Goal: Task Accomplishment & Management: Manage account settings

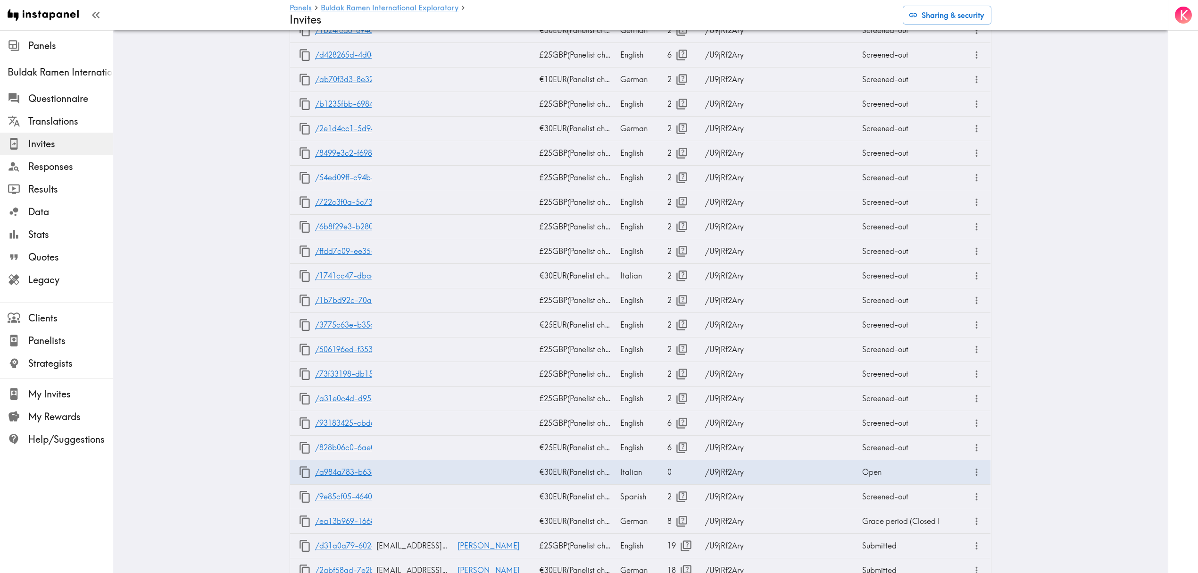
scroll to position [817, 0]
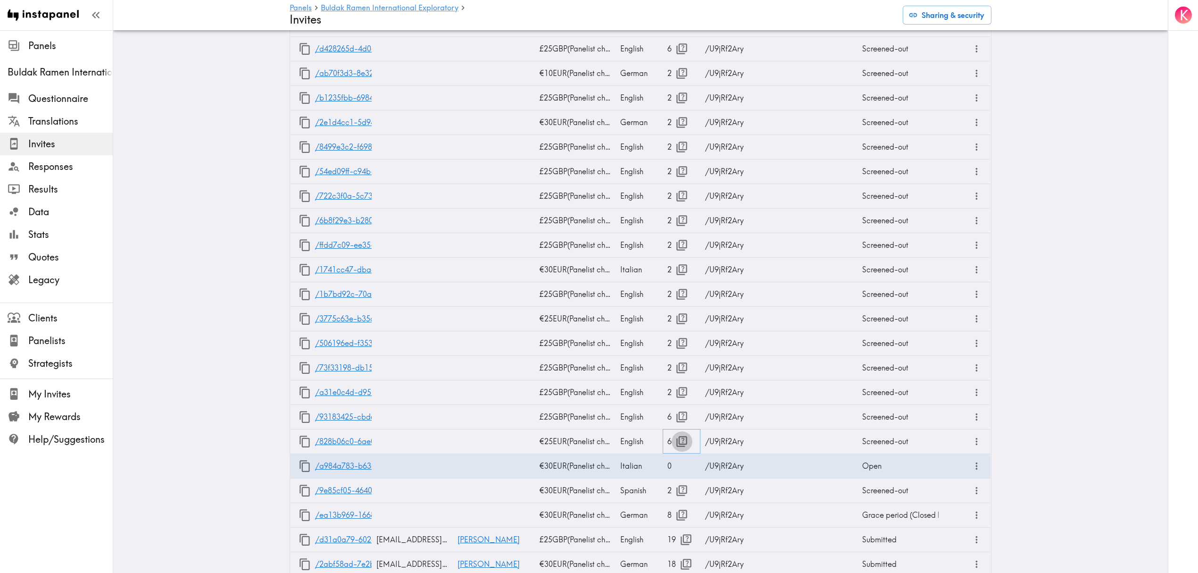
click at [678, 440] on icon "button" at bounding box center [681, 441] width 11 height 11
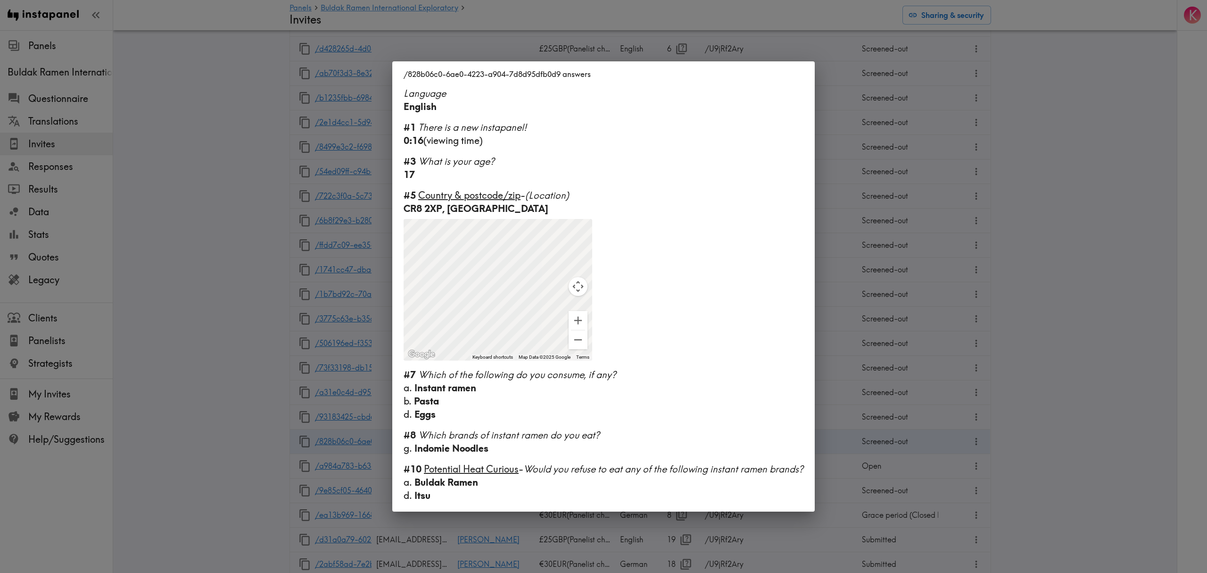
drag, startPoint x: 951, startPoint y: 423, endPoint x: 751, endPoint y: 404, distance: 200.4
click at [951, 423] on div "/828b06c0-6ae0-4223-a904-7d8d95dfb0d9 answers Language English #1 There is a ne…" at bounding box center [603, 286] width 1207 height 573
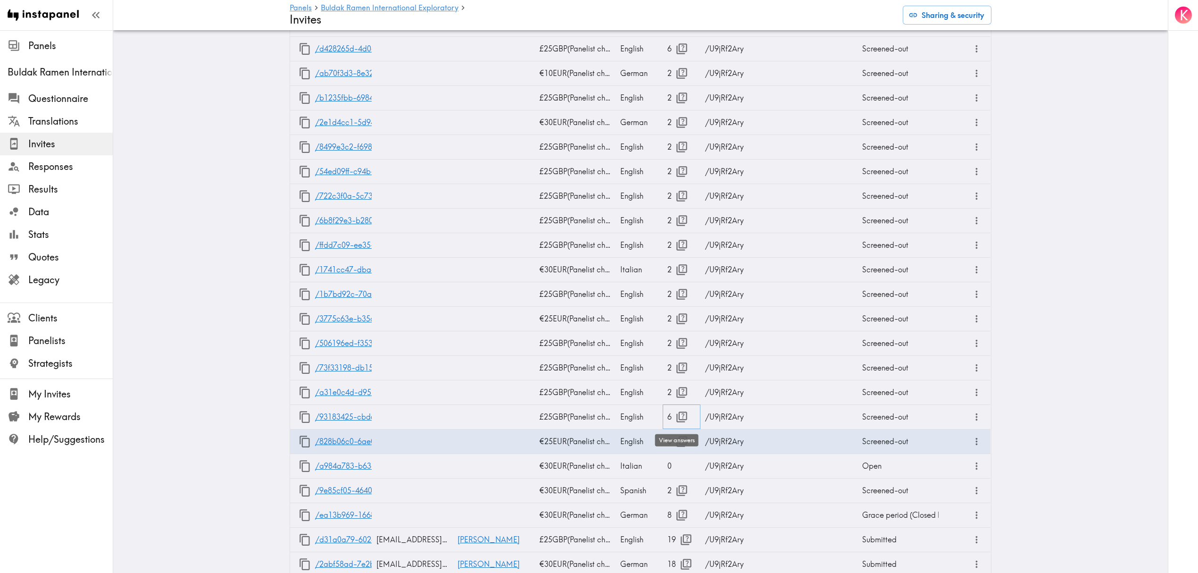
click at [675, 414] on icon "button" at bounding box center [681, 416] width 13 height 13
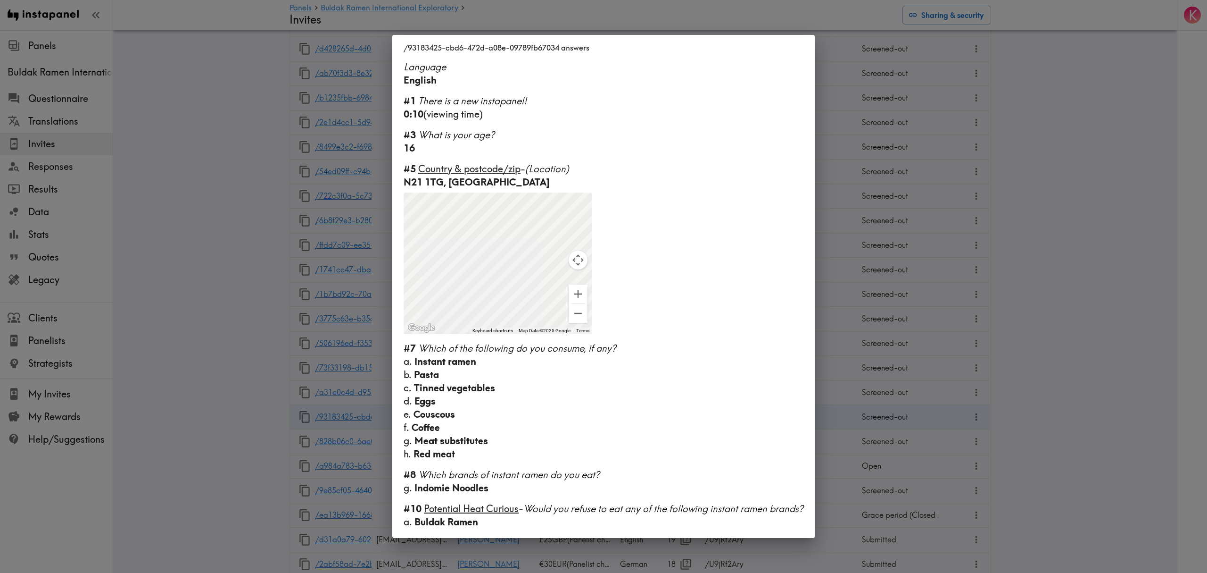
click at [873, 406] on div "/93183425-cbd6-472d-a08e-09789fb67034 answers Language English #1 There is a ne…" at bounding box center [603, 286] width 1207 height 573
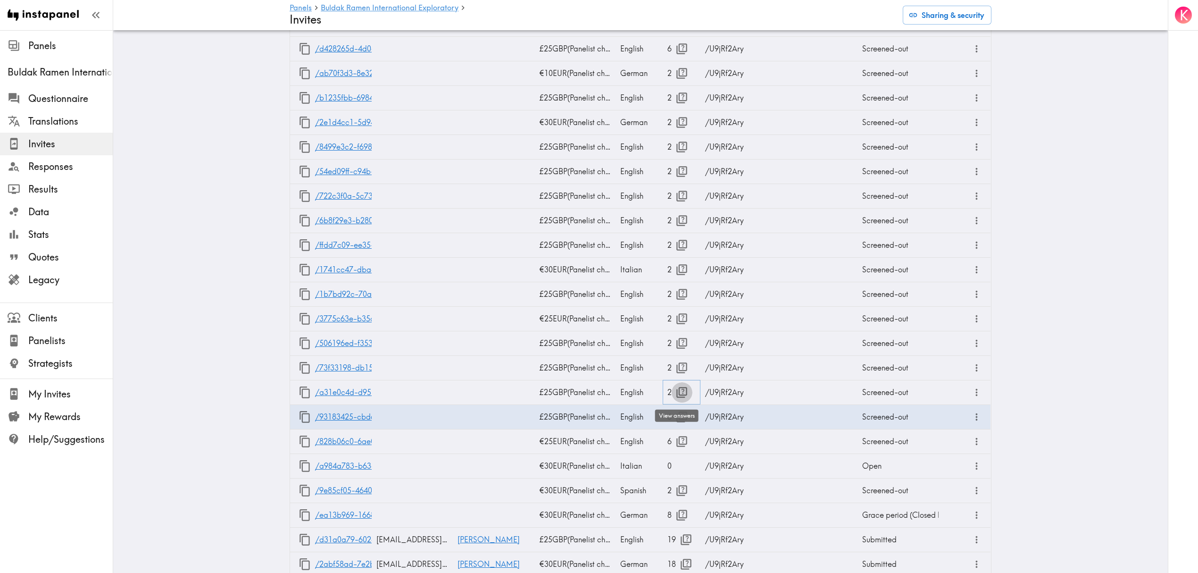
click at [678, 391] on icon "button" at bounding box center [681, 392] width 11 height 11
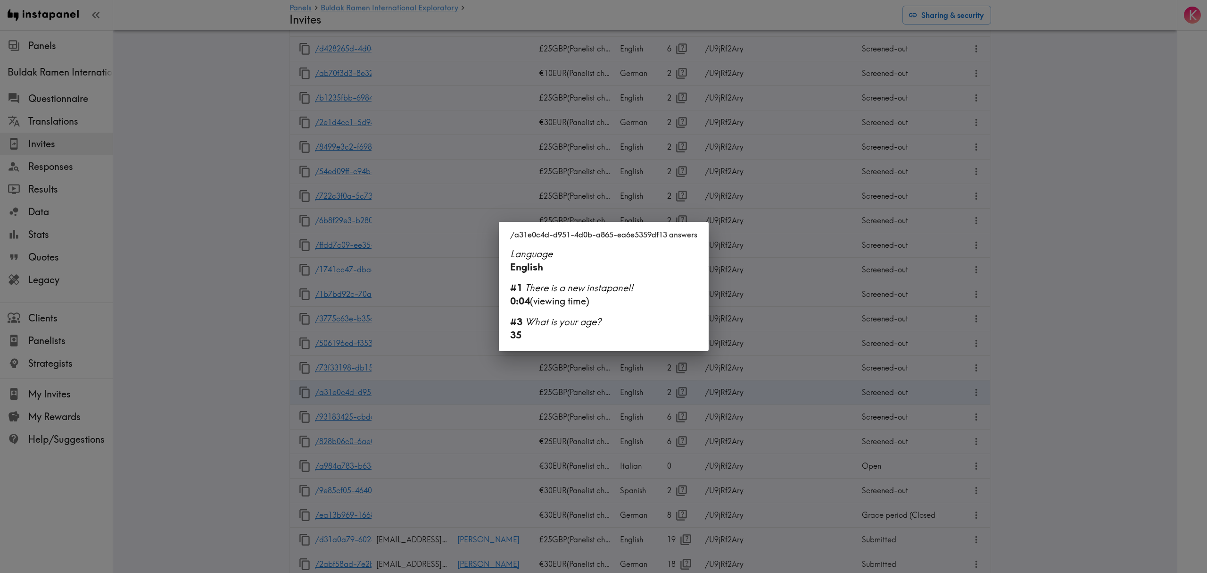
click at [721, 380] on div "/a31e0c4d-d951-4d0b-a865-ea6e5359df13 answers Language English #1 There is a ne…" at bounding box center [603, 286] width 1207 height 573
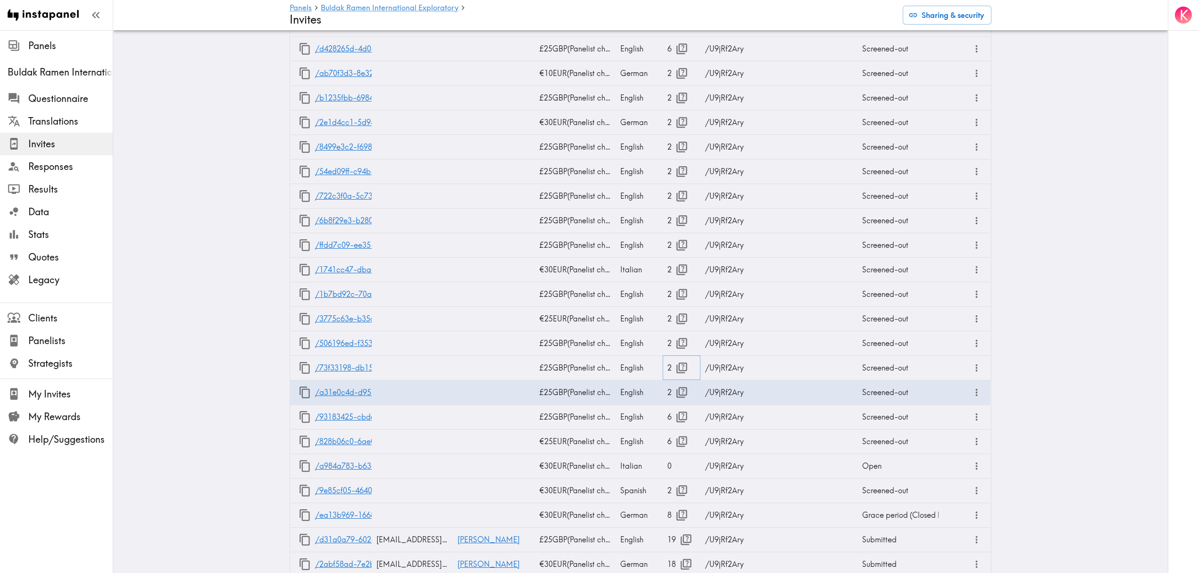
click at [676, 366] on icon "button" at bounding box center [681, 367] width 11 height 11
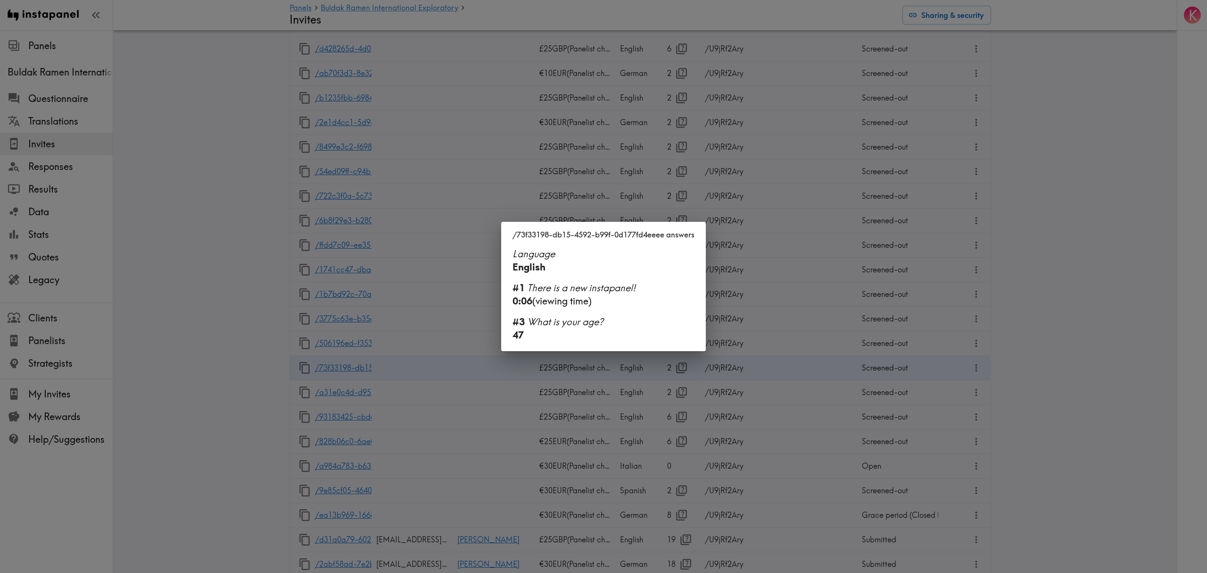
click at [674, 367] on div "/73f33198-db15-4592-b99f-0d177fd4eeee answers Language English #1 There is a ne…" at bounding box center [603, 286] width 1207 height 573
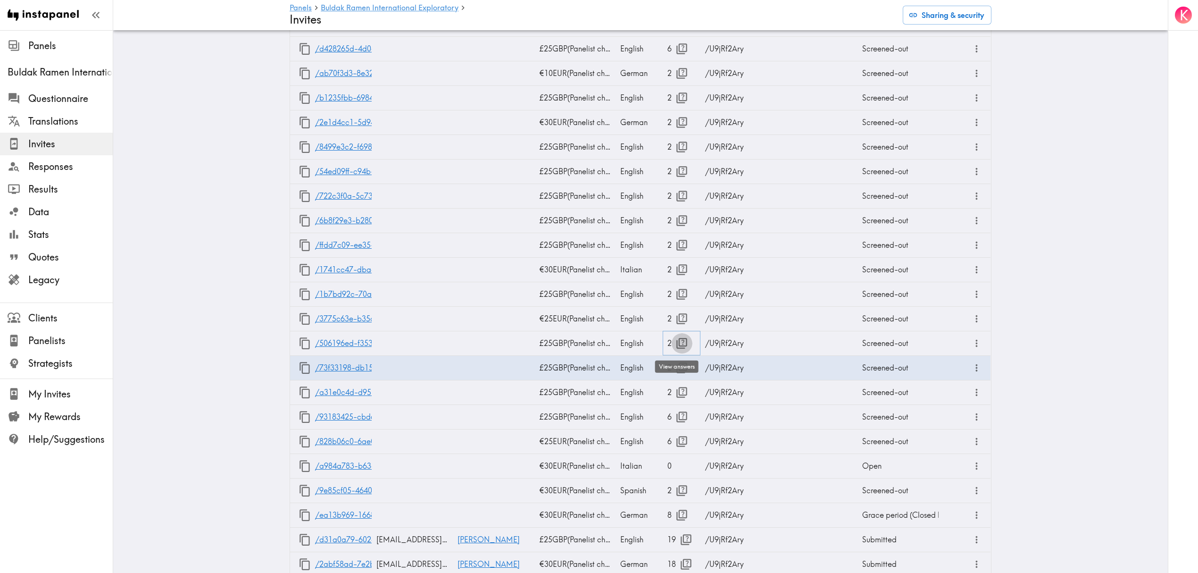
click at [677, 340] on icon "button" at bounding box center [681, 343] width 11 height 11
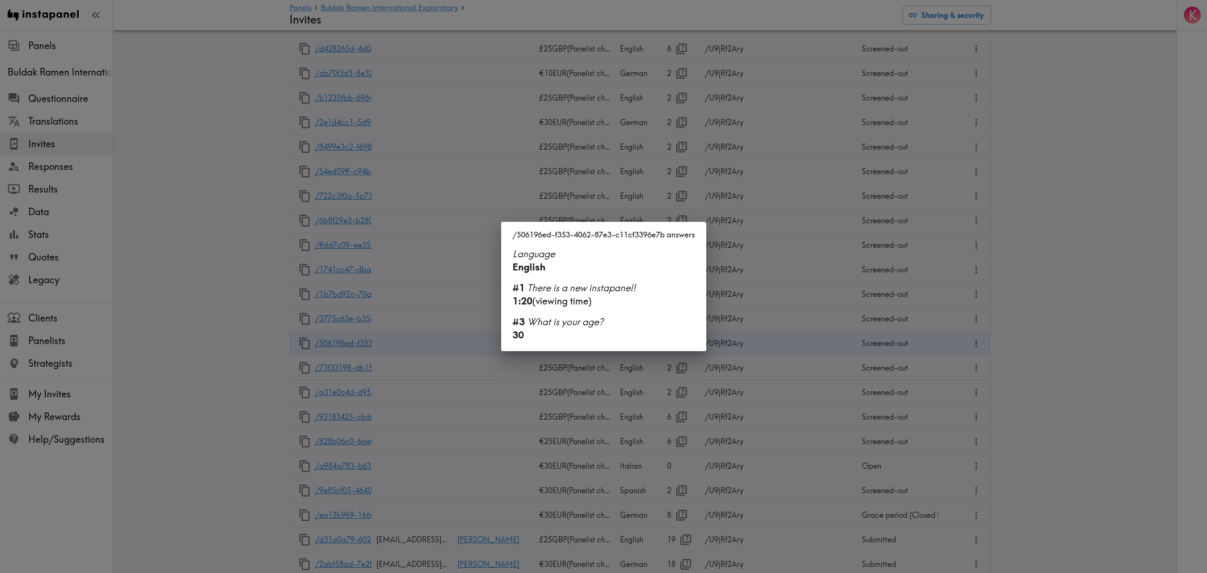
click at [702, 376] on div "/506196ed-f353-4062-87e3-c11cf3396e7b answers Language English #1 There is a ne…" at bounding box center [603, 286] width 1207 height 573
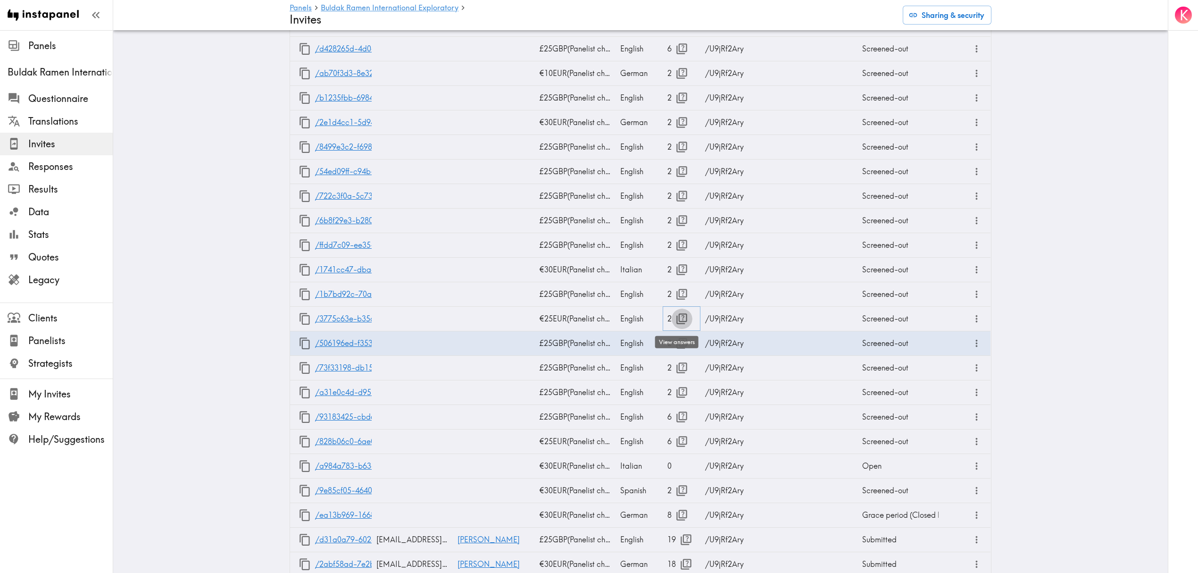
click at [682, 317] on icon "button" at bounding box center [681, 318] width 11 height 11
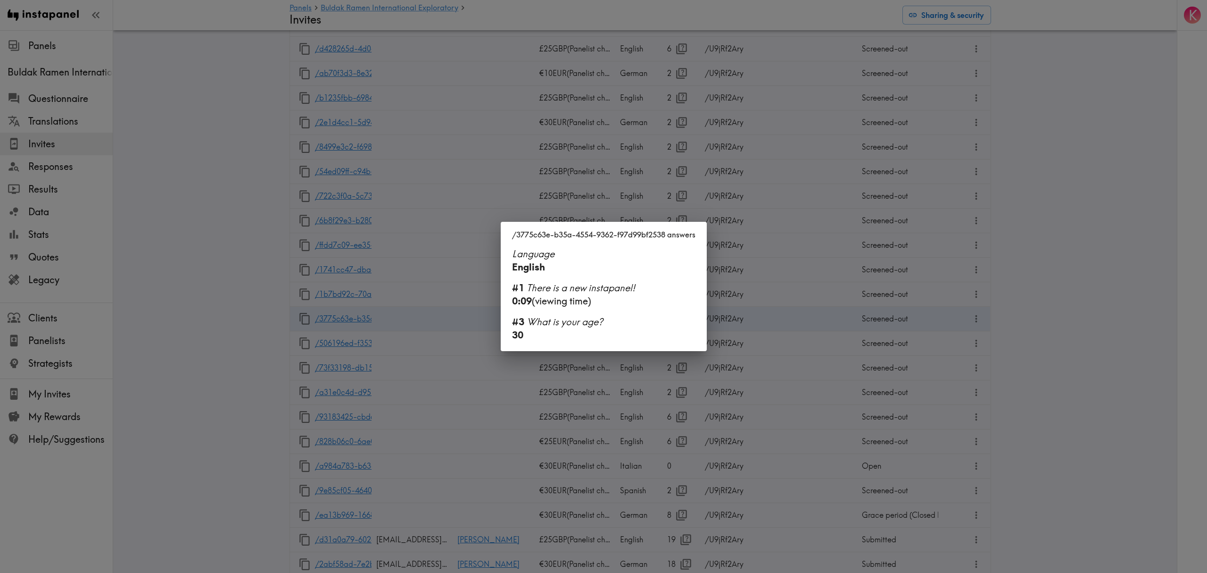
click at [680, 394] on div "/3775c63e-b35a-4554-9362-f97d99bf2538 answers Language English #1 There is a ne…" at bounding box center [603, 286] width 1207 height 573
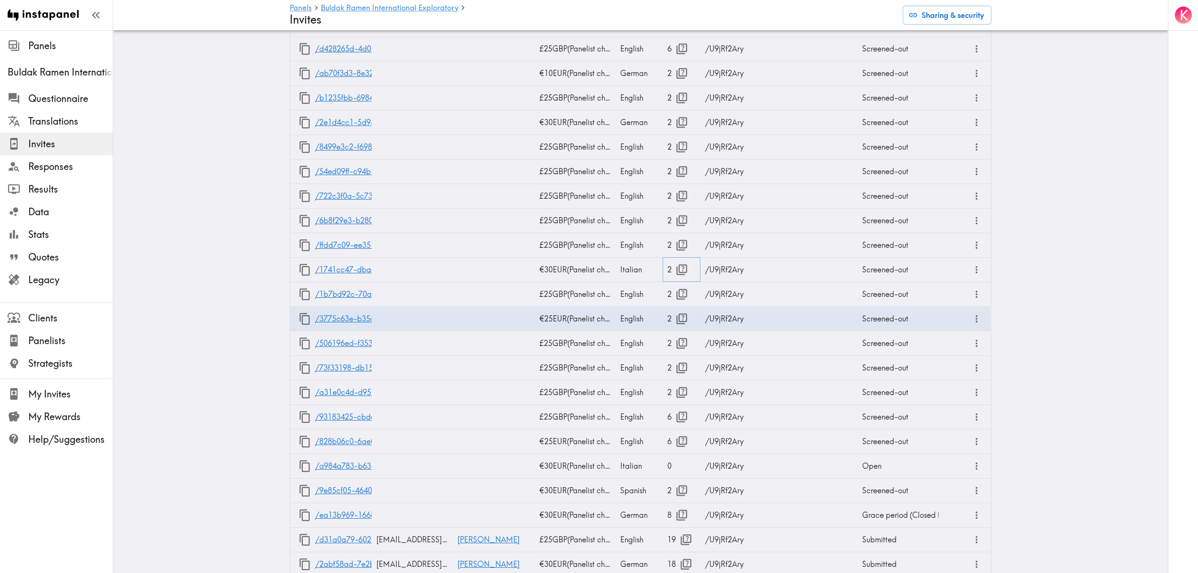
click at [676, 265] on icon "button" at bounding box center [681, 269] width 11 height 11
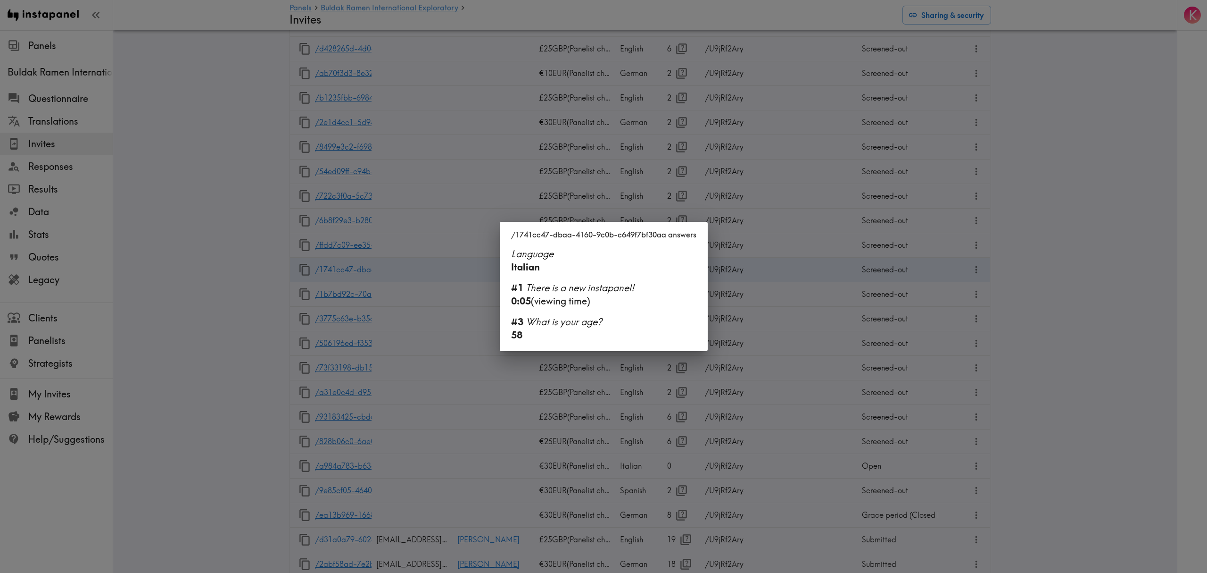
click at [763, 295] on div "/1741cc47-dbaa-4160-9c0b-c649f7bf30aa answers Language Italian #1 There is a ne…" at bounding box center [603, 286] width 1207 height 573
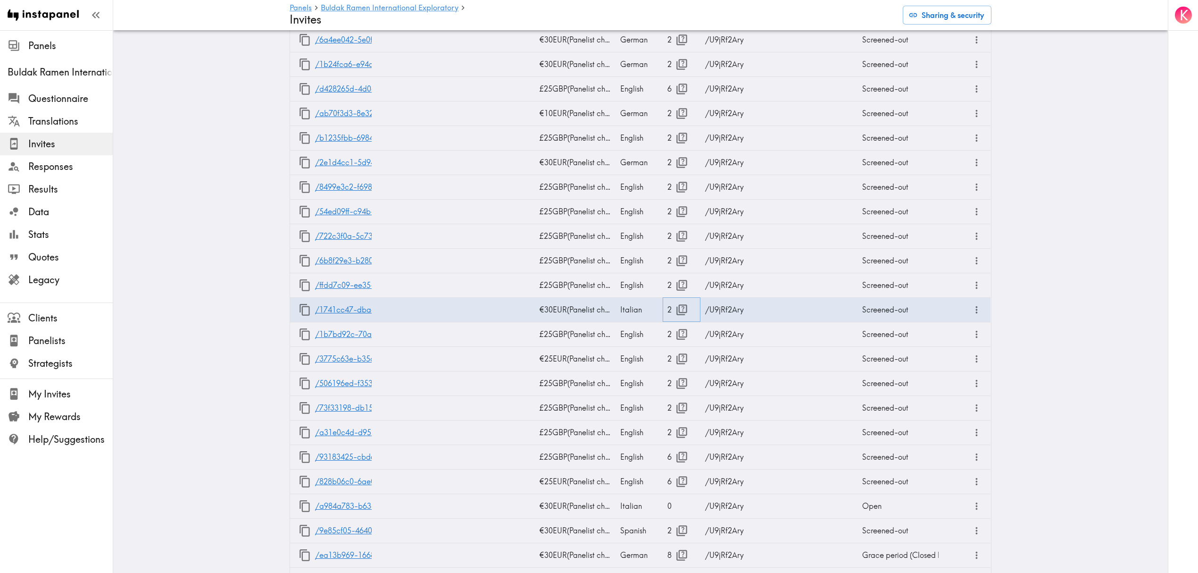
scroll to position [755, 0]
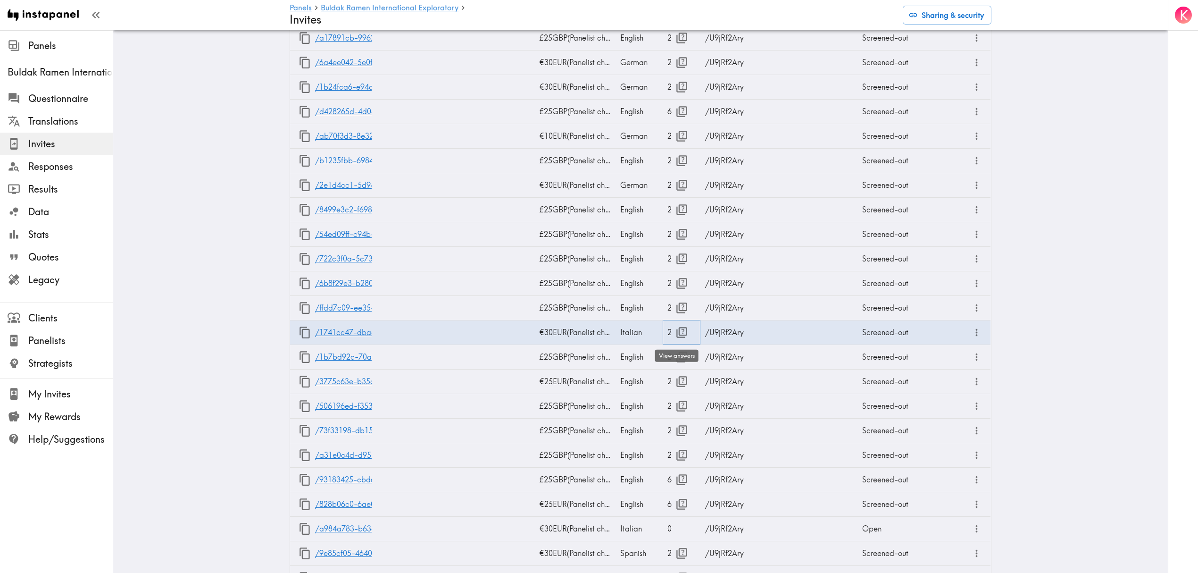
click at [676, 331] on icon "button" at bounding box center [681, 332] width 11 height 11
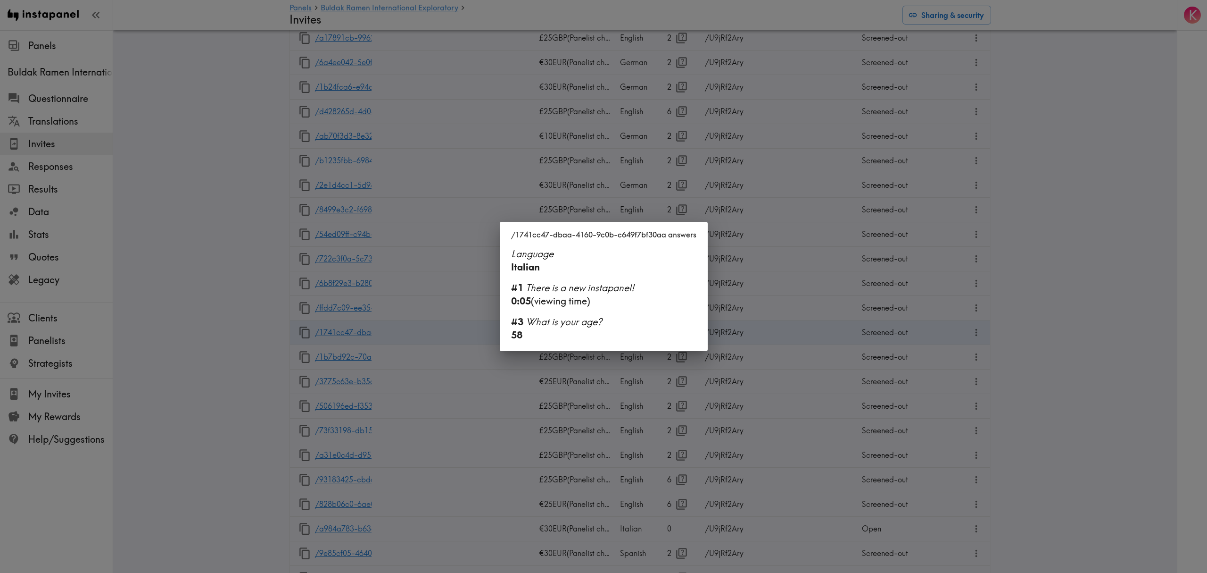
click at [781, 337] on div "/1741cc47-dbaa-4160-9c0b-c649f7bf30aa answers Language Italian #1 There is a ne…" at bounding box center [603, 286] width 1207 height 573
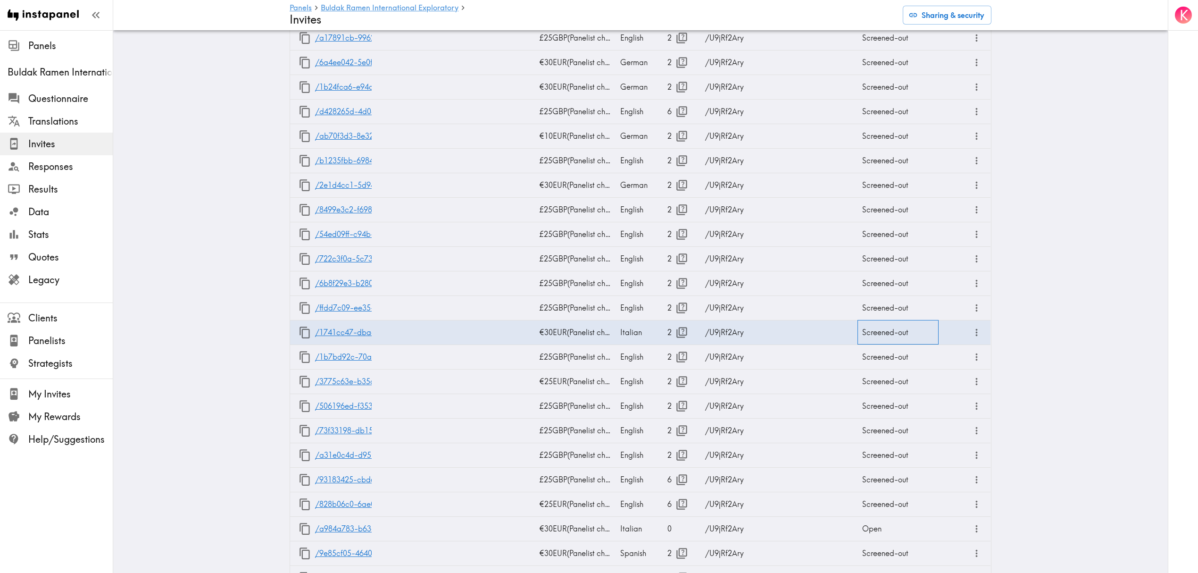
click at [872, 332] on div "Screened-out" at bounding box center [898, 332] width 82 height 25
click at [884, 334] on body "Instapanel - Panels - Buldak Ramen International Exploratory - Invites Panels B…" at bounding box center [599, 558] width 1198 height 2564
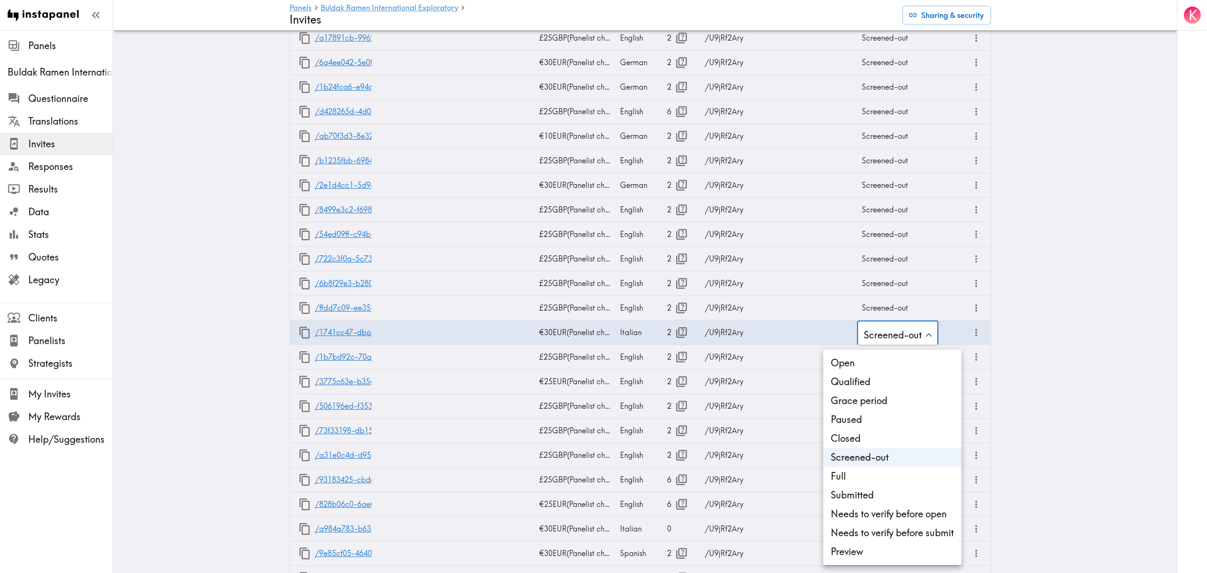
click at [881, 357] on li "Open" at bounding box center [892, 362] width 138 height 19
type input "Open"
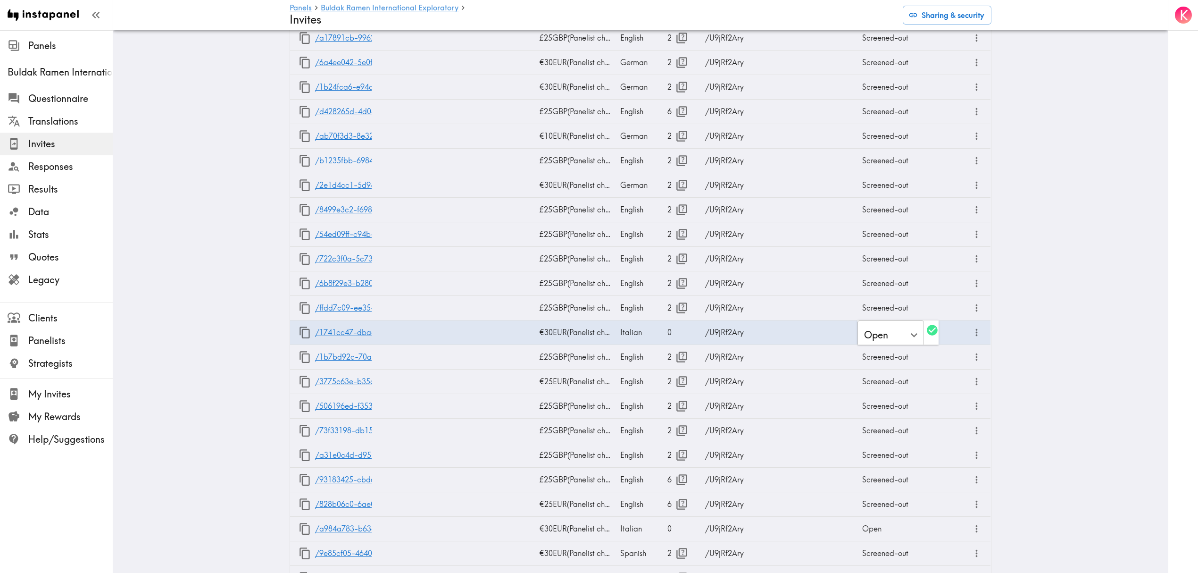
click at [1091, 321] on main "Panels Buldak Ramen International Exploratory Invites Sharing & security Sharea…" at bounding box center [640, 558] width 1054 height 2564
click at [675, 186] on icon "button" at bounding box center [681, 185] width 13 height 13
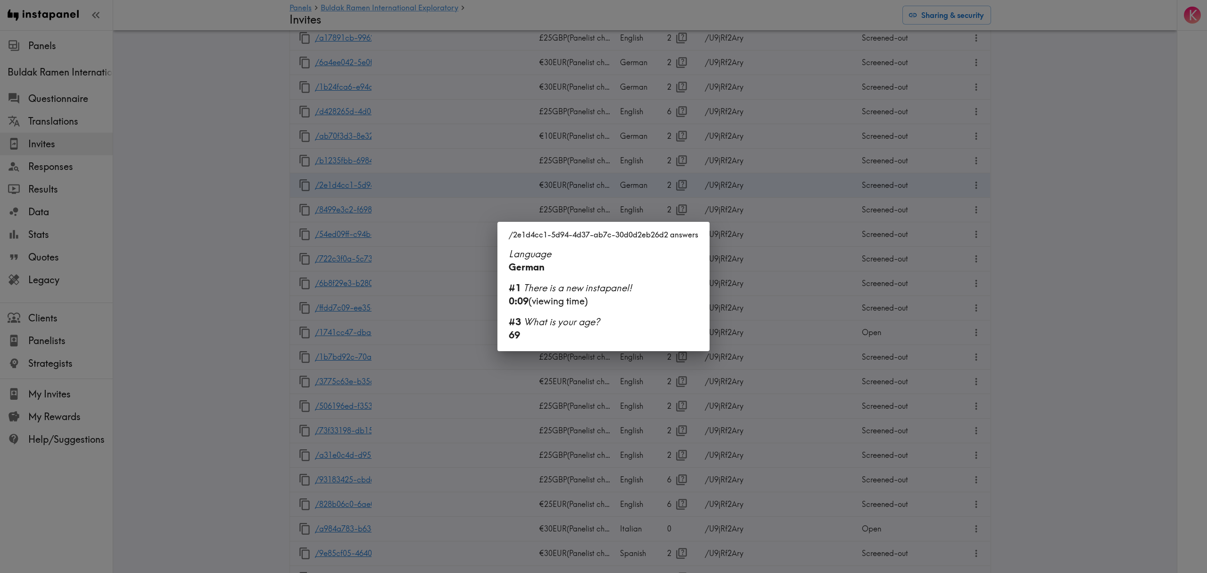
click at [673, 185] on div "/2e1d4cc1-5d94-4d37-ab7c-30d0d2eb26d2 answers Language German #1 There is a new…" at bounding box center [603, 286] width 1207 height 573
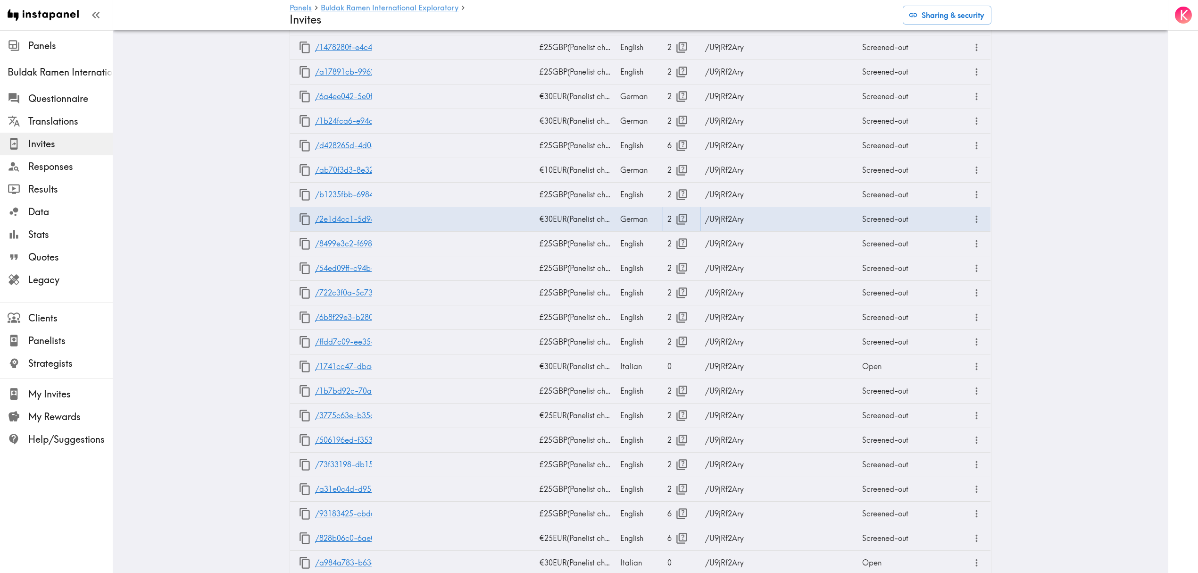
scroll to position [691, 0]
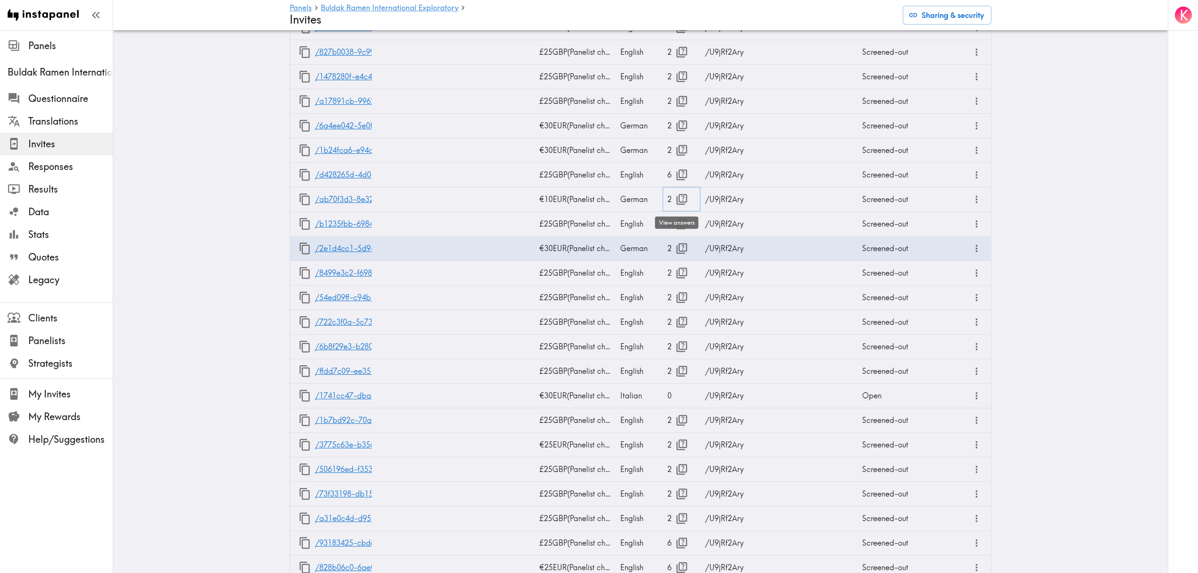
click at [678, 199] on icon "button" at bounding box center [681, 199] width 13 height 13
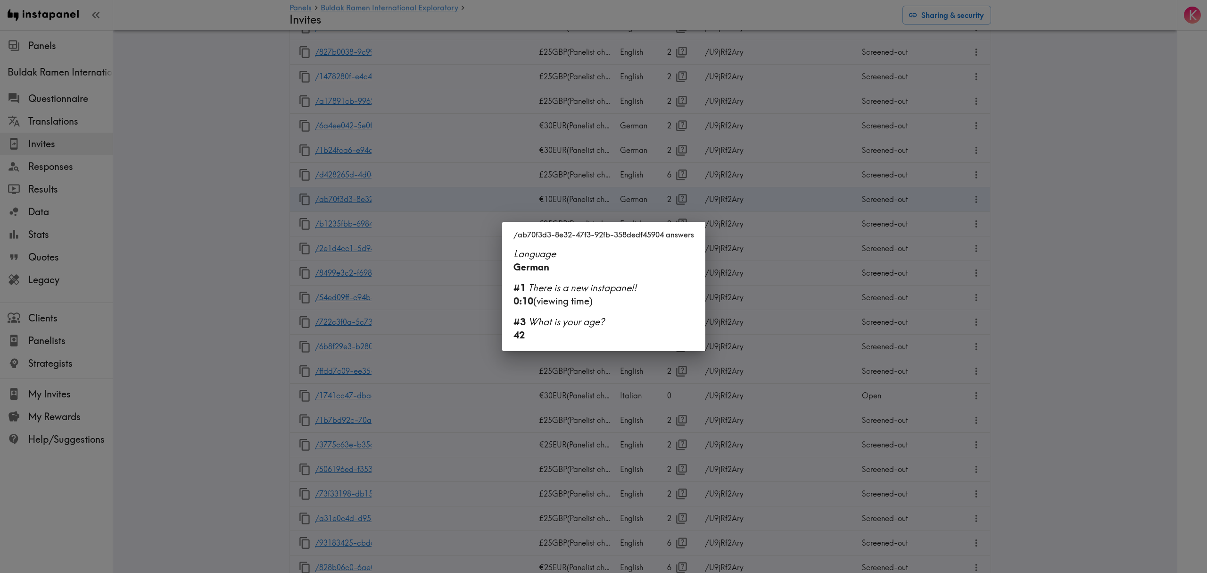
click at [678, 199] on div "/ab70f3d3-8e32-47f3-92fb-358dedf45904 answers Language German #1 There is a new…" at bounding box center [603, 286] width 1207 height 573
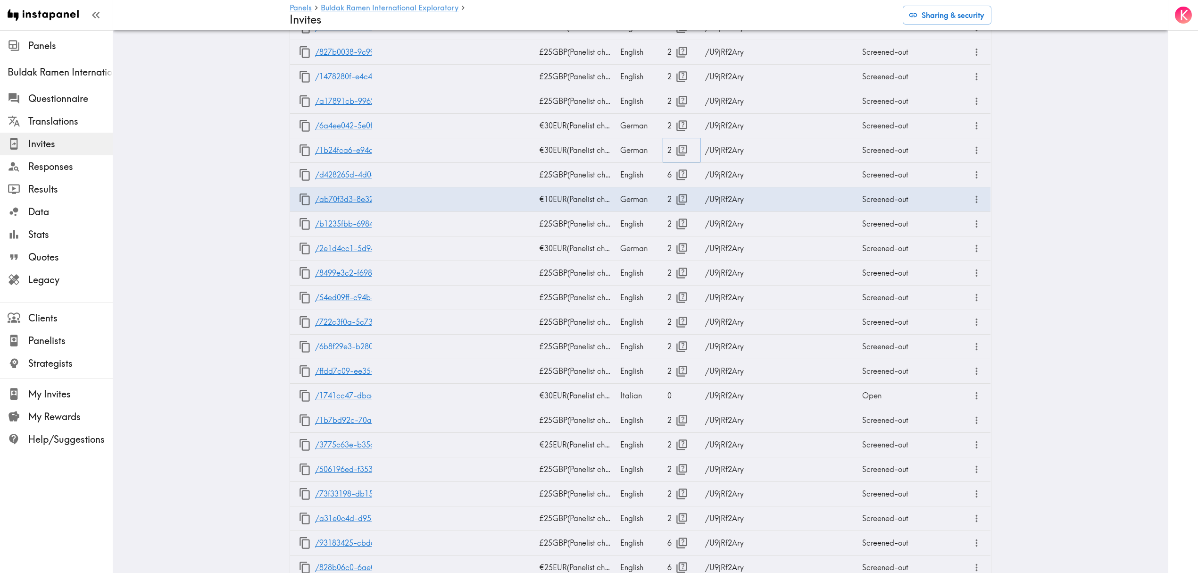
click at [667, 146] on div "2" at bounding box center [681, 150] width 28 height 24
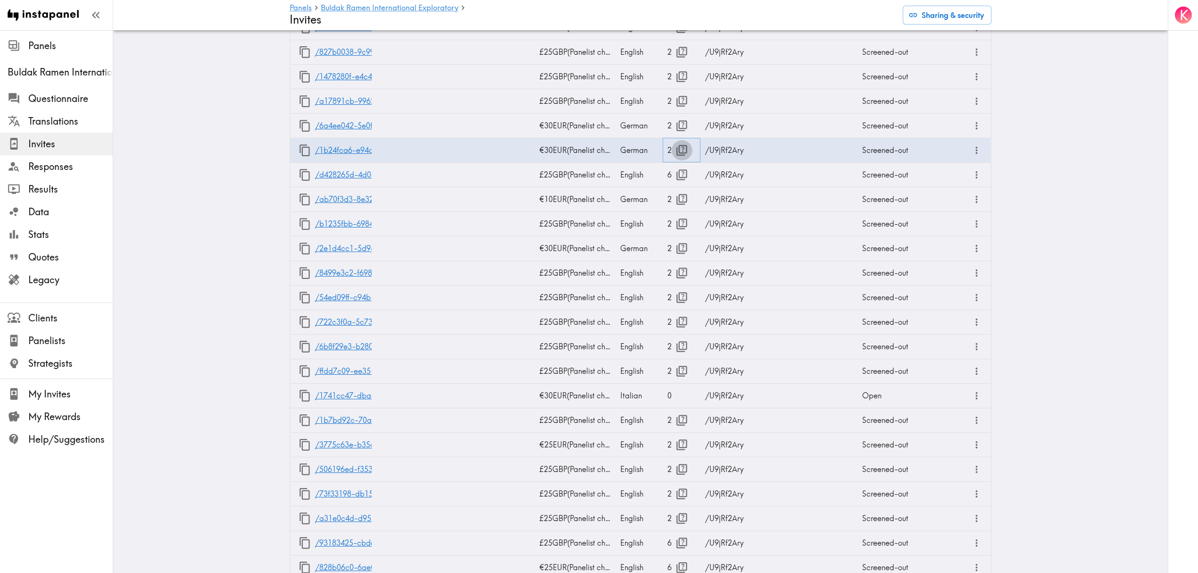
click at [675, 149] on icon "button" at bounding box center [681, 150] width 13 height 13
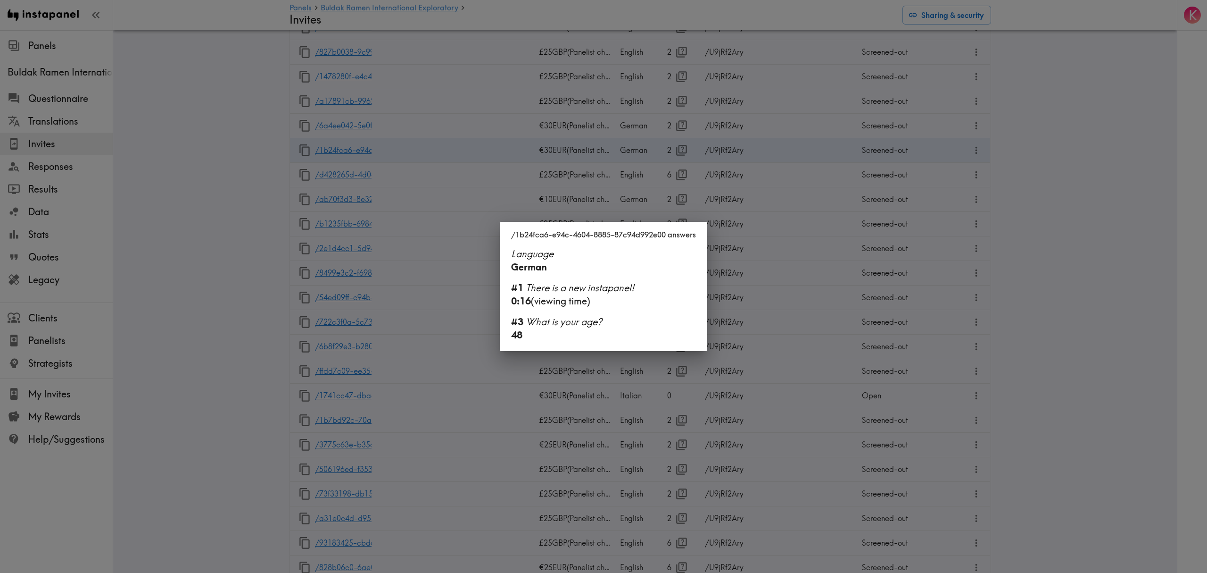
click at [673, 149] on div "/1b24fca6-e94c-4604-8885-87c94d992e00 answers Language German #1 There is a new…" at bounding box center [603, 286] width 1207 height 573
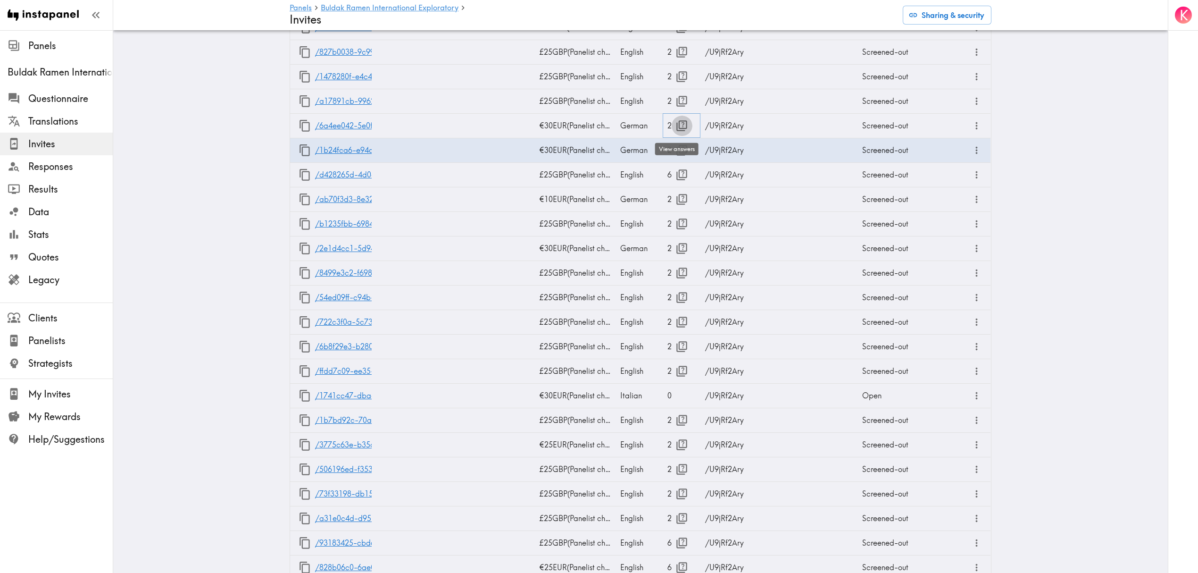
click at [675, 125] on icon "button" at bounding box center [681, 125] width 13 height 13
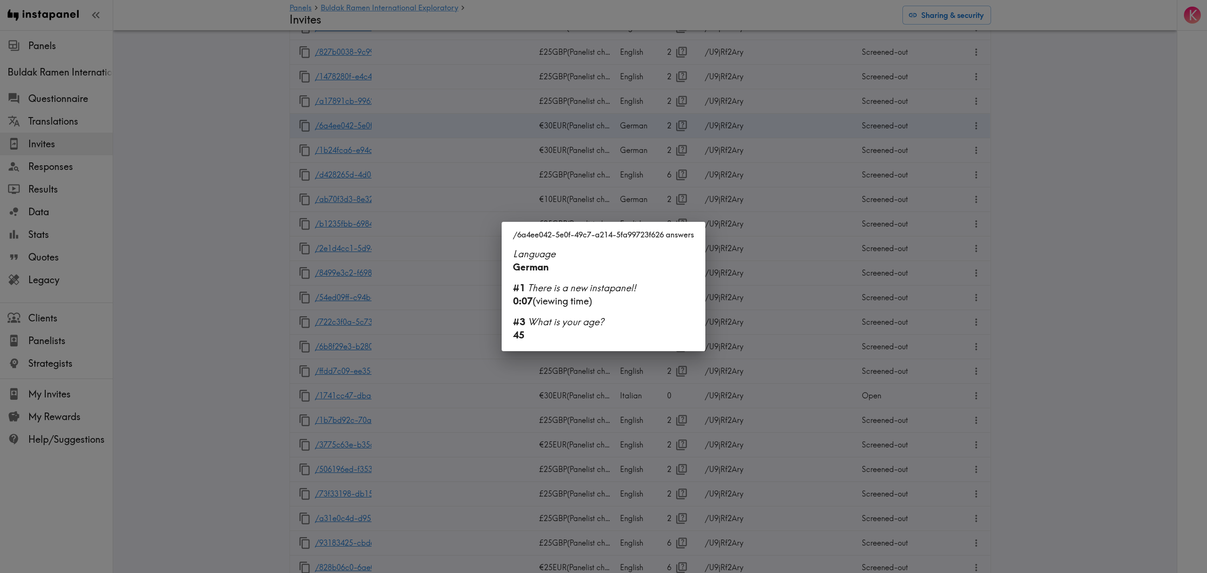
click at [671, 125] on div "/6a4ee042-5e0f-49c7-a214-5fa99723f626 answers Language German #1 There is a new…" at bounding box center [603, 286] width 1207 height 573
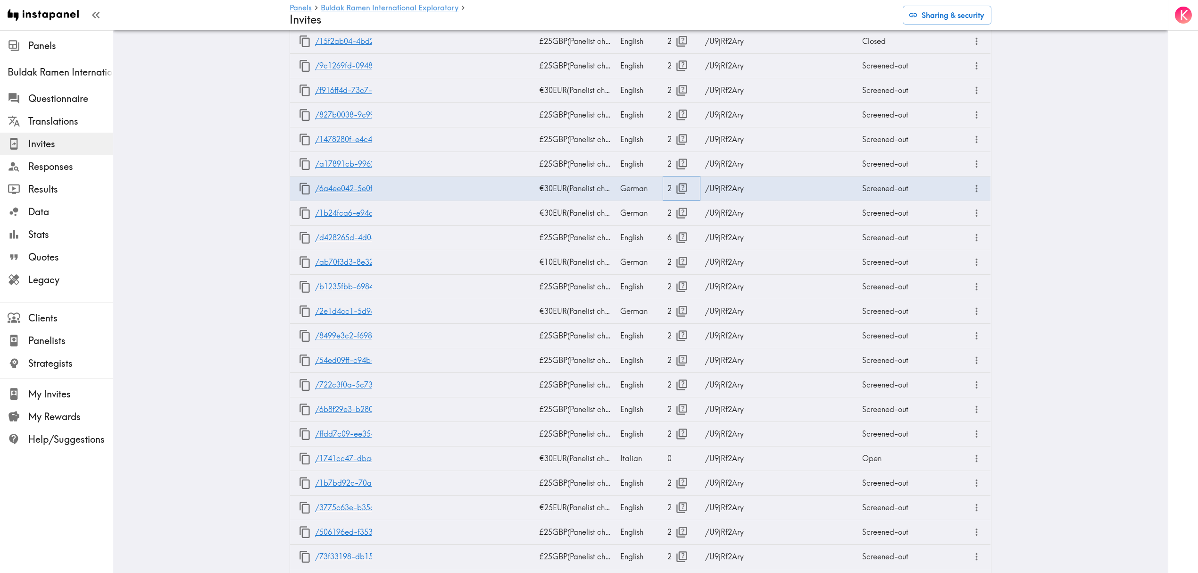
scroll to position [566, 0]
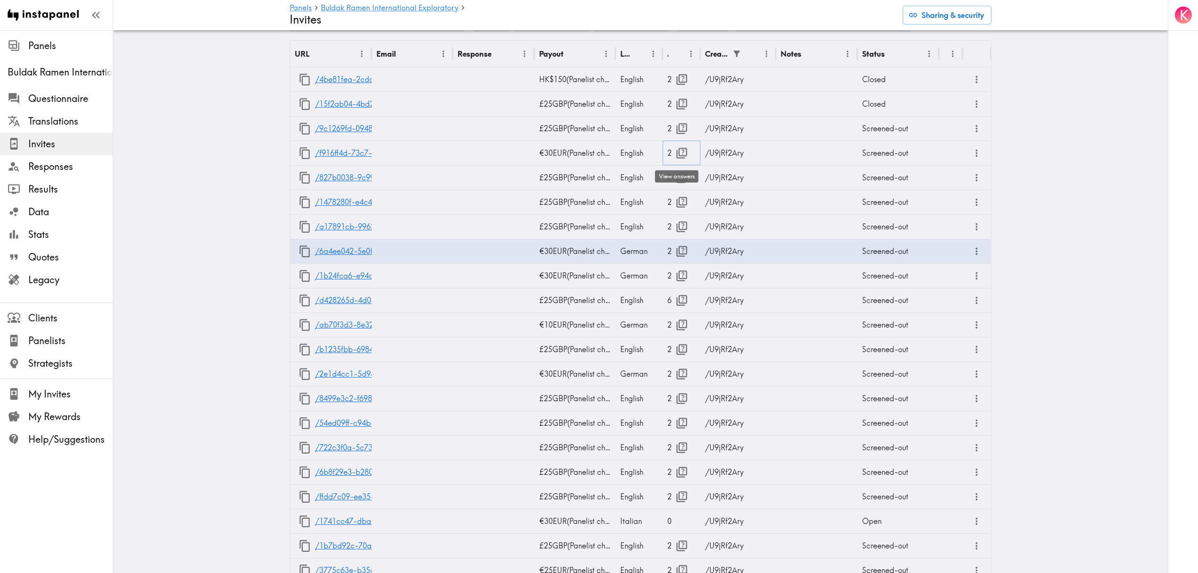
click at [676, 153] on icon "button" at bounding box center [681, 153] width 13 height 13
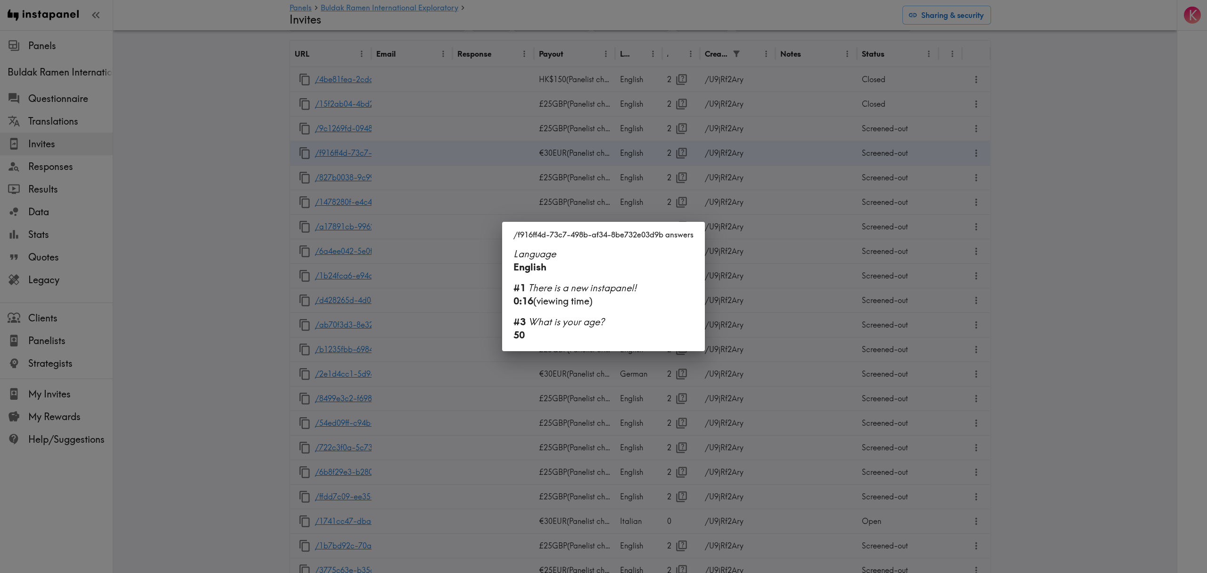
click at [676, 153] on div "/f916ff4d-73c7-498b-af34-8be732e03d9b answers Language English #1 There is a ne…" at bounding box center [603, 286] width 1207 height 573
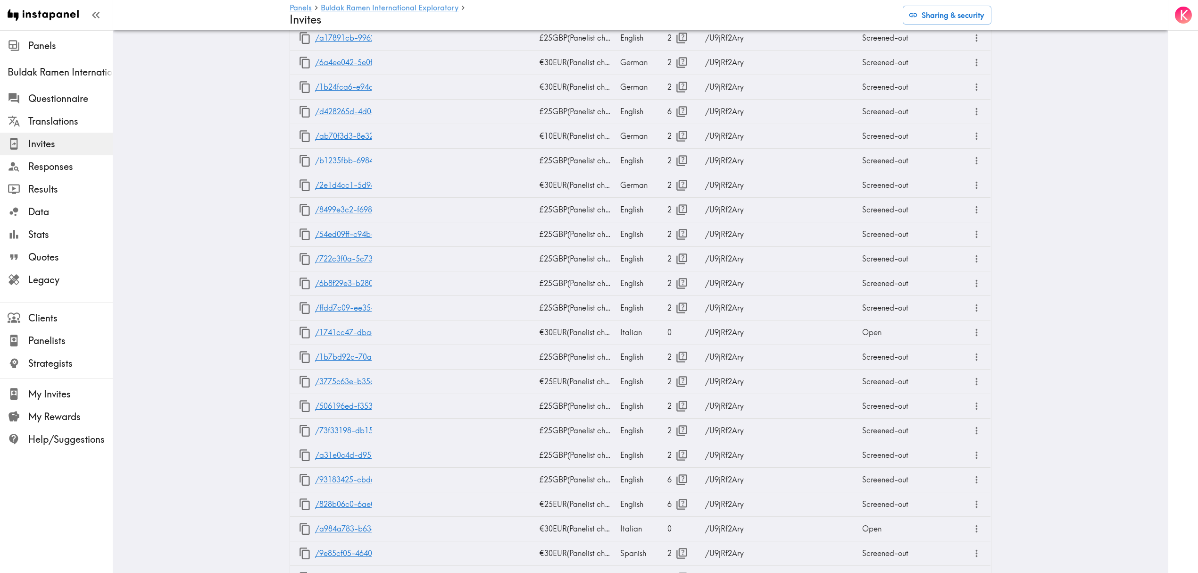
scroll to position [817, 0]
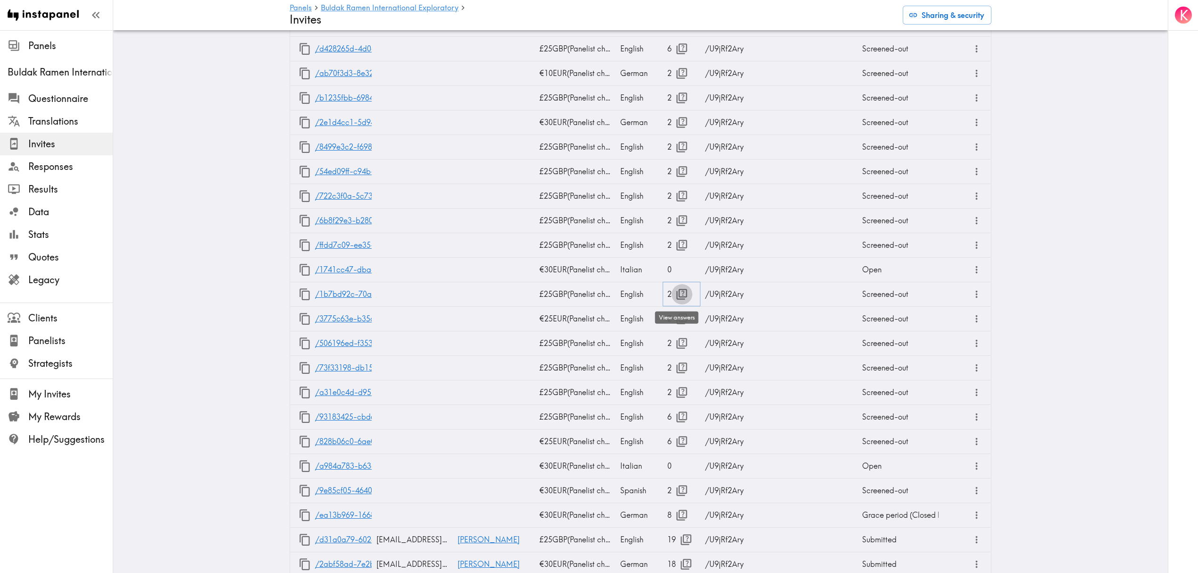
click at [676, 292] on icon "button" at bounding box center [681, 294] width 11 height 11
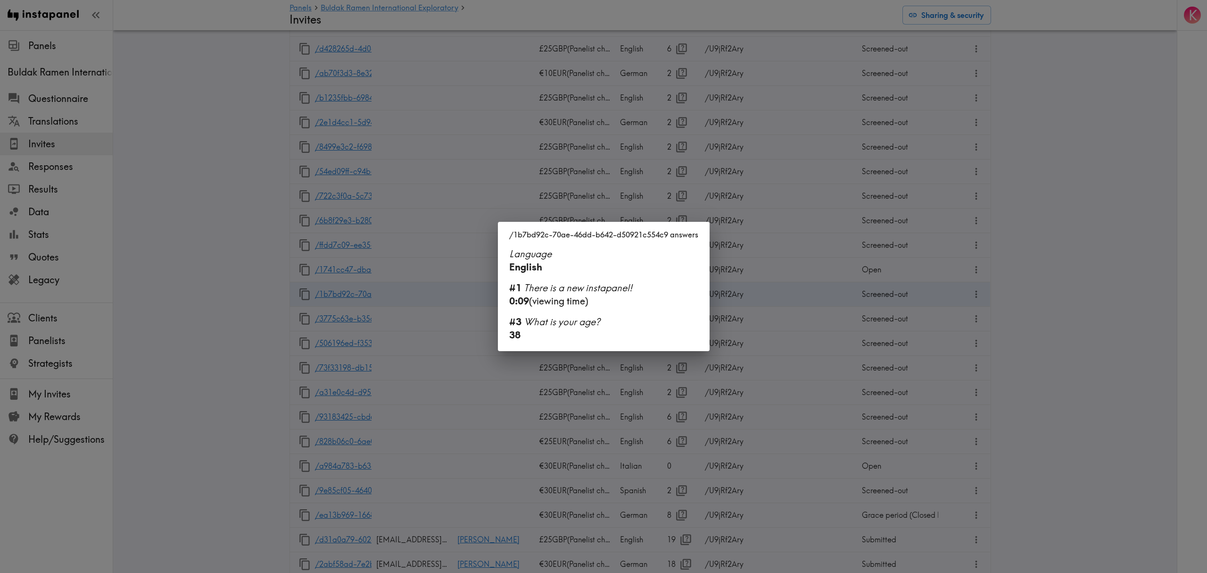
click at [783, 323] on div "/1b7bd92c-70ae-46dd-b642-d50921c554c9 answers Language English #1 There is a ne…" at bounding box center [603, 286] width 1207 height 573
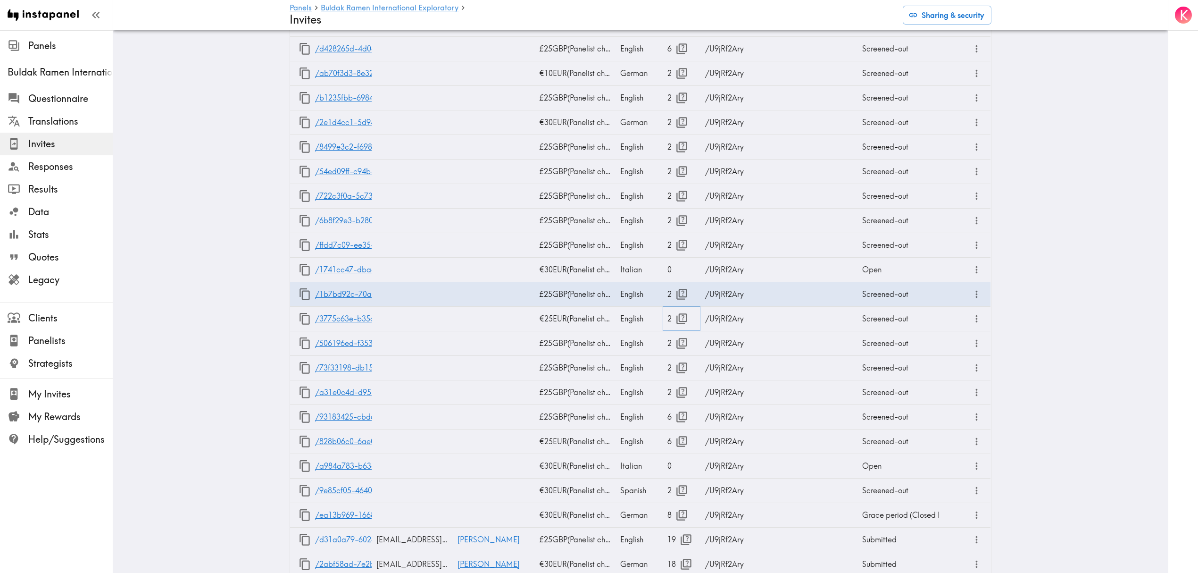
click at [676, 311] on button "button" at bounding box center [682, 318] width 20 height 20
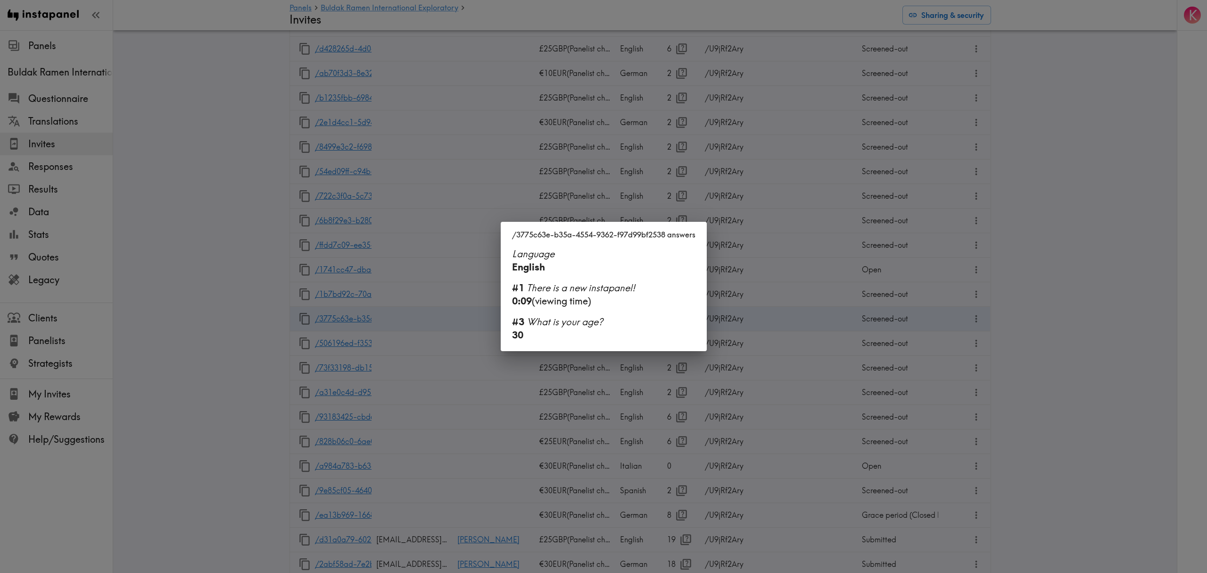
click at [740, 373] on div "/3775c63e-b35a-4554-9362-f97d99bf2538 answers Language English #1 There is a ne…" at bounding box center [603, 286] width 1207 height 573
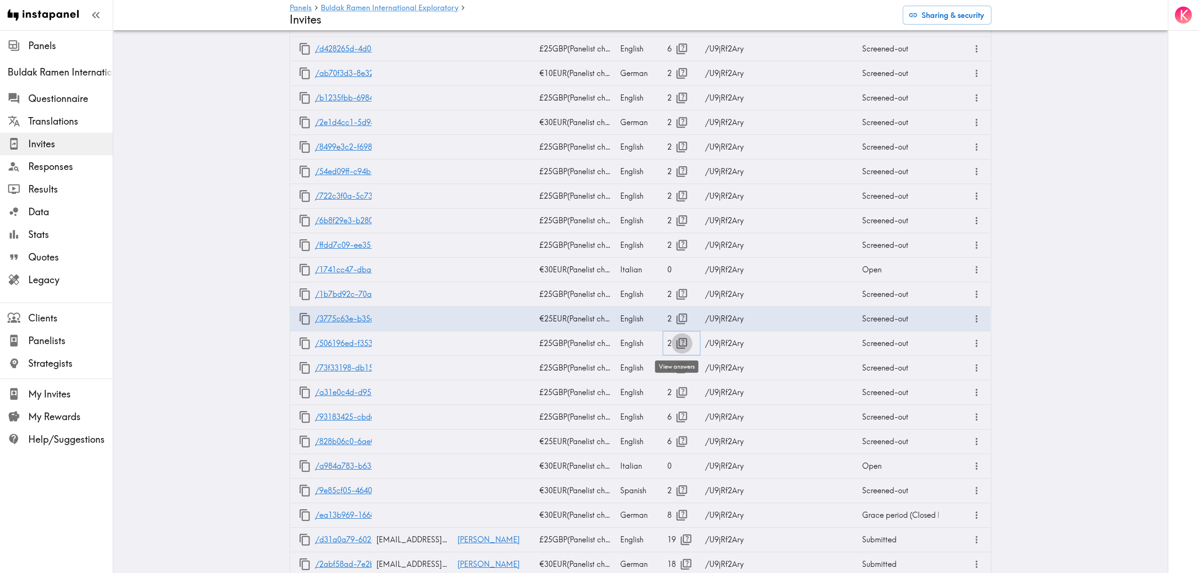
click at [672, 343] on button "button" at bounding box center [682, 343] width 20 height 20
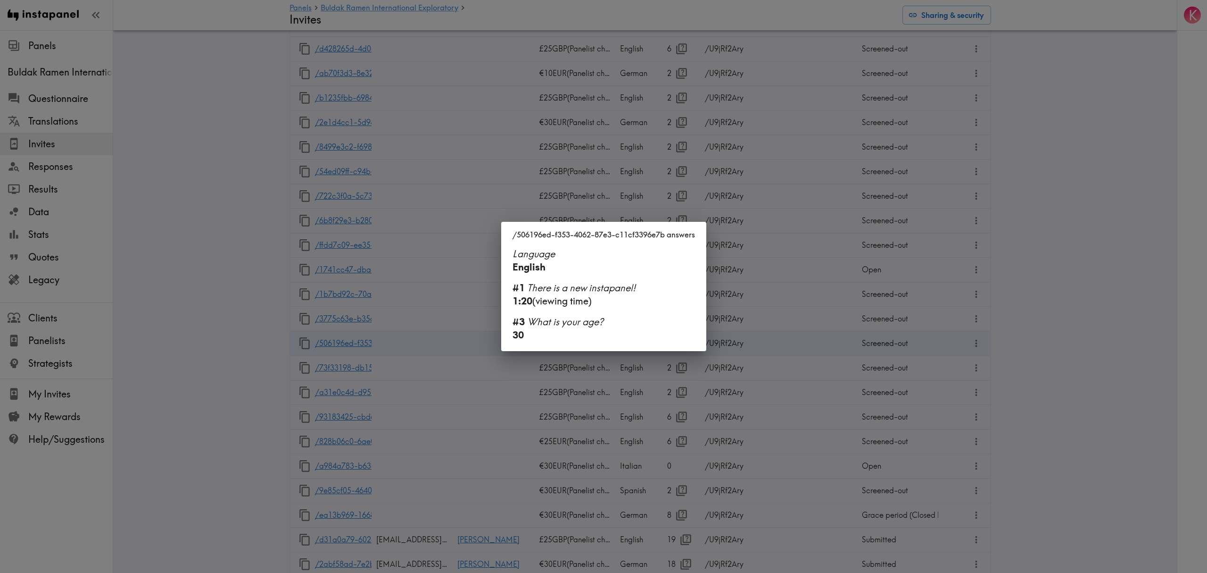
click at [680, 383] on div "/506196ed-f353-4062-87e3-c11cf3396e7b answers Language English #1 There is a ne…" at bounding box center [603, 286] width 1207 height 573
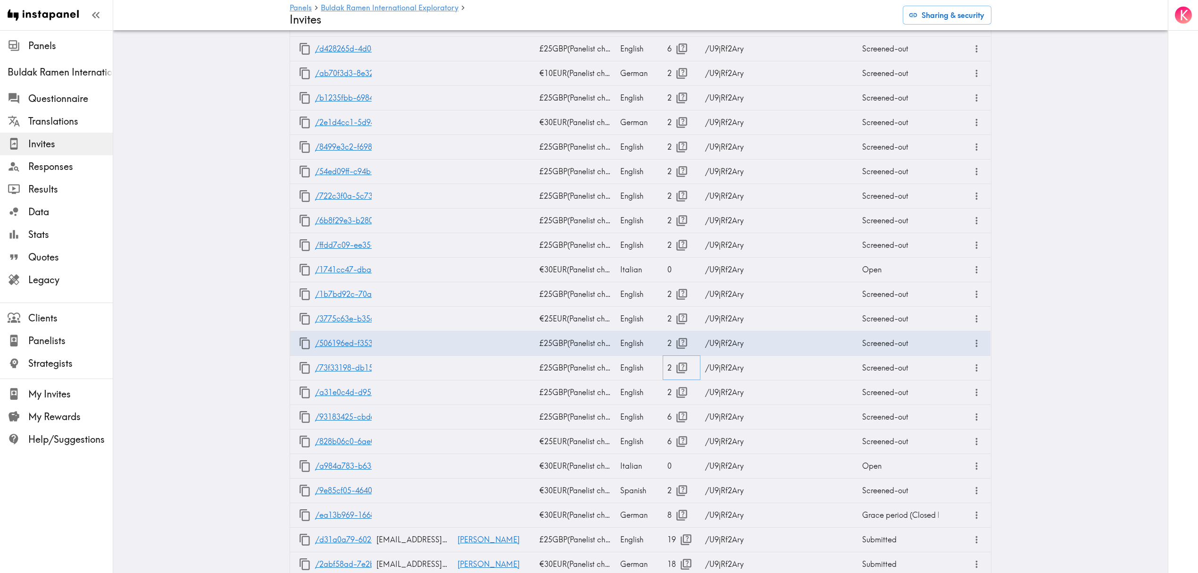
click at [675, 362] on icon "button" at bounding box center [681, 367] width 13 height 13
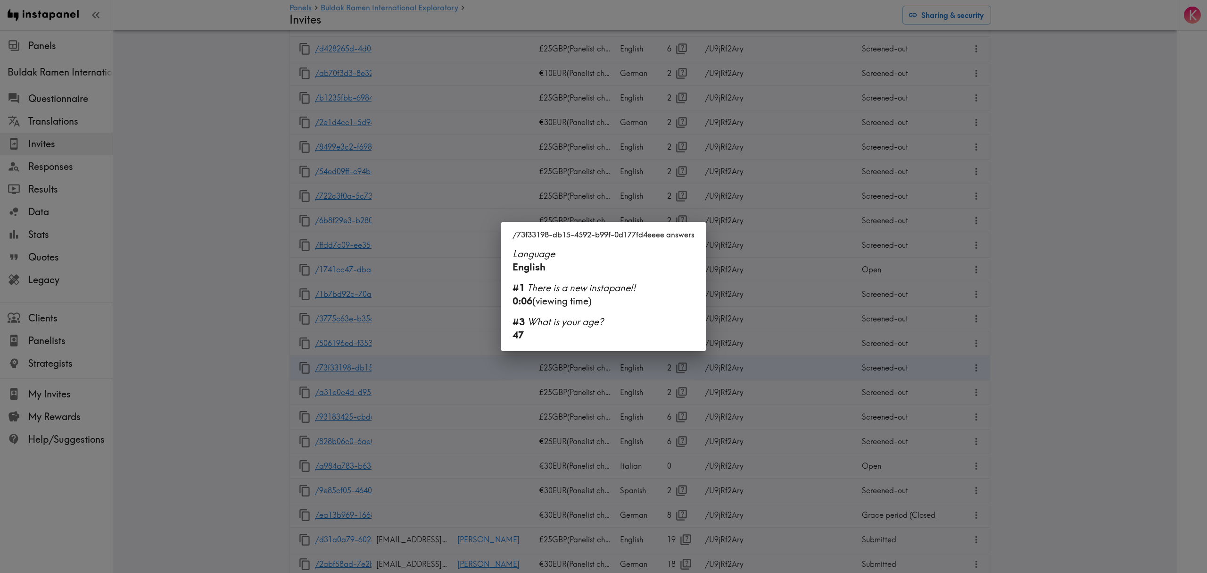
click at [702, 423] on div "/73f33198-db15-4592-b99f-0d177fd4eeee answers Language English #1 There is a ne…" at bounding box center [603, 286] width 1207 height 573
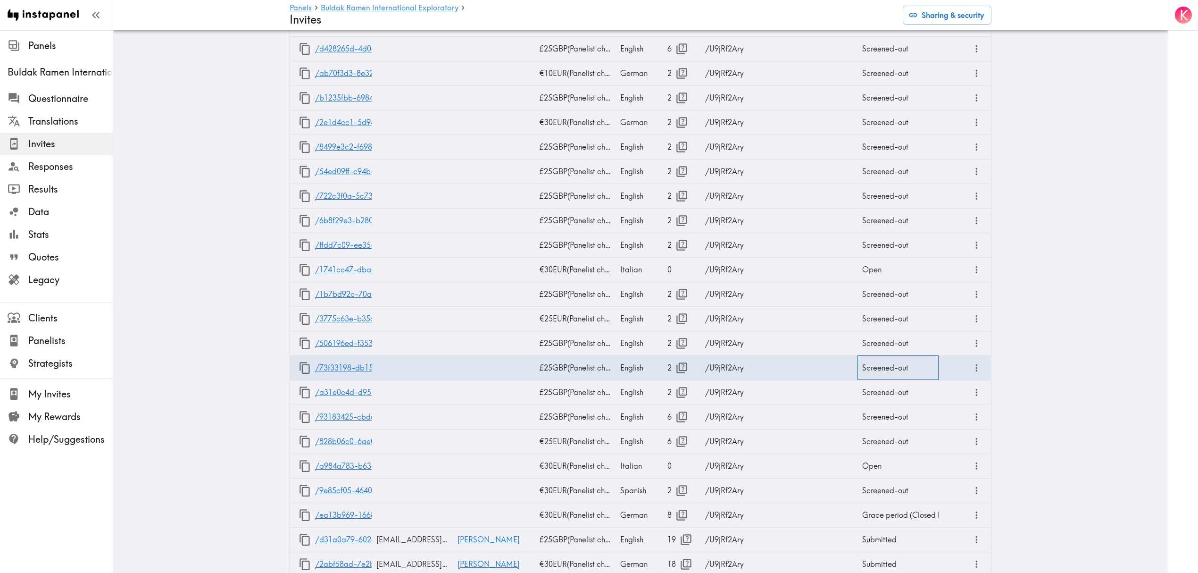
click at [876, 368] on div "Screened-out" at bounding box center [898, 367] width 82 height 25
click at [878, 369] on body "Instapanel - Panels - Buldak Ramen International Exploratory - Invites Panels B…" at bounding box center [599, 495] width 1198 height 2564
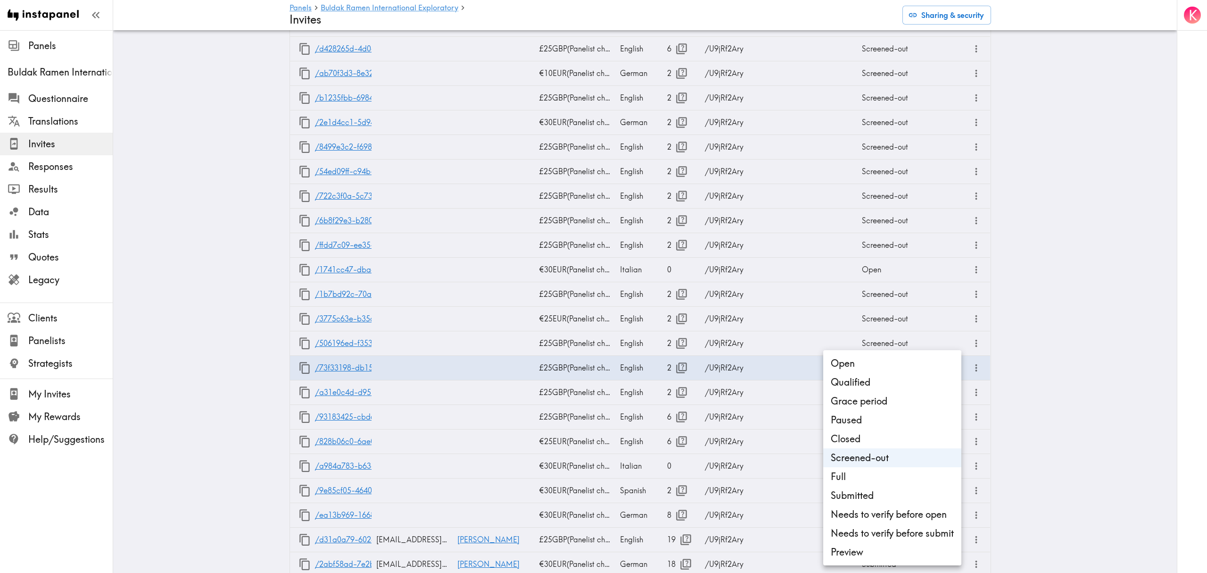
click at [875, 366] on li "Open" at bounding box center [892, 363] width 138 height 19
type input "Open"
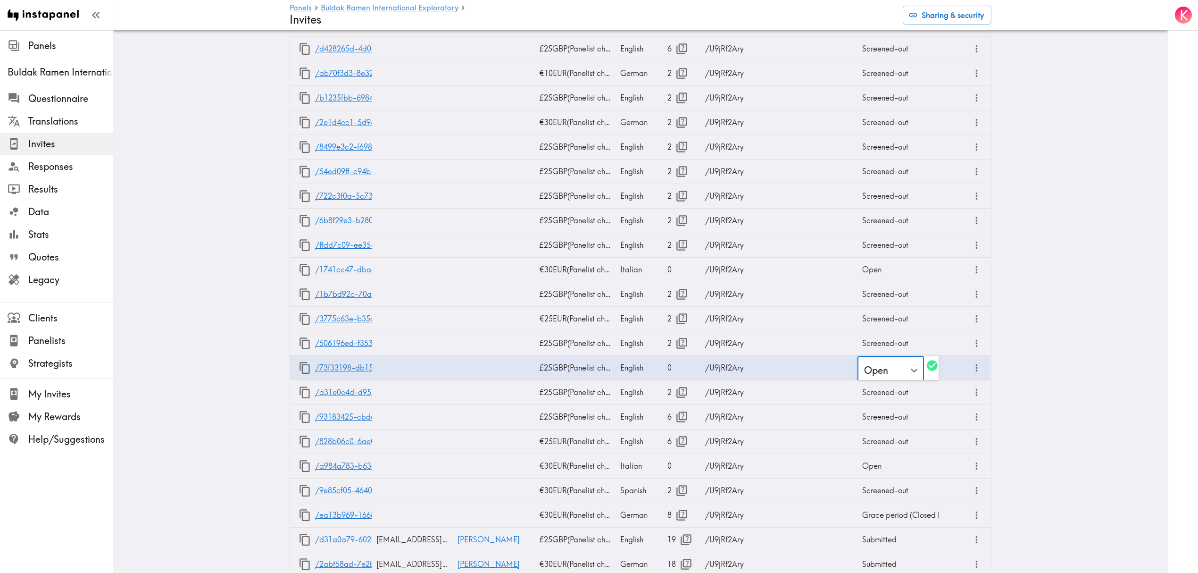
click at [232, 364] on main "Panels Buldak Ramen International Exploratory Invites Sharing & security Sharea…" at bounding box center [640, 495] width 1054 height 2564
click at [302, 370] on icon "button" at bounding box center [305, 367] width 13 height 13
